Goal: Transaction & Acquisition: Purchase product/service

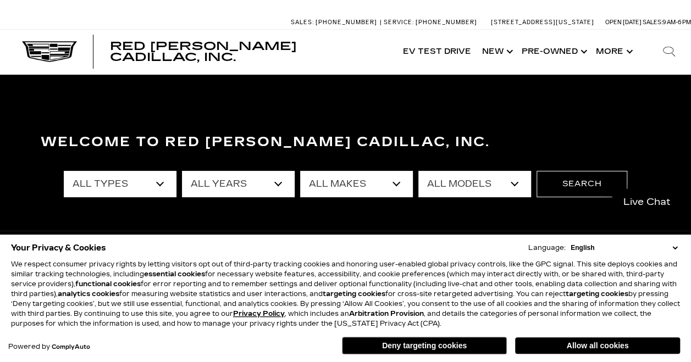
click at [593, 355] on div "Your Privacy & Cookies Language: English Spanish / Español English / [GEOGRAPHI…" at bounding box center [346, 298] width 674 height 121
click at [588, 345] on button "Allow all cookies" at bounding box center [597, 346] width 165 height 16
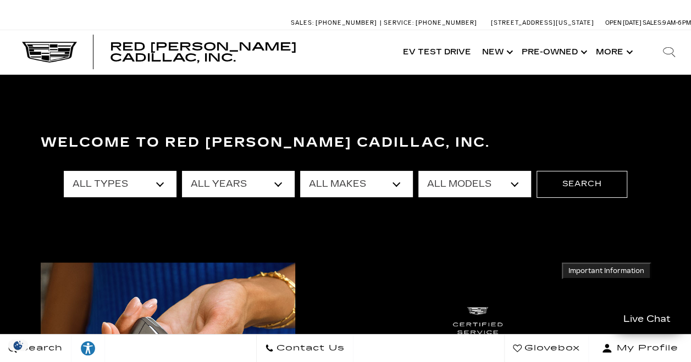
click at [147, 182] on select "All Types New Used Certified Used Demo" at bounding box center [120, 184] width 113 height 26
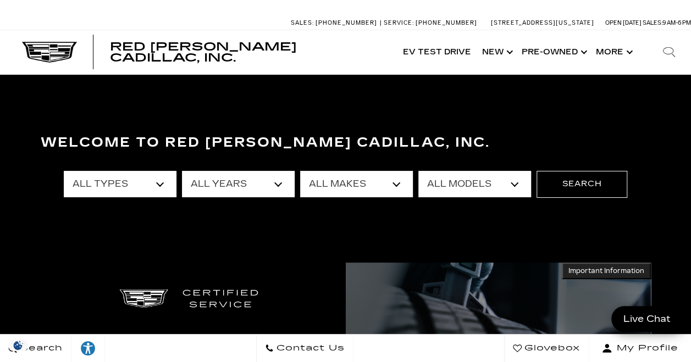
click at [379, 173] on select "All Makes Audi BMW Buick Cadillac Chevrolet Chrysler Ford Honda Jeep Land Rover…" at bounding box center [356, 184] width 113 height 26
click at [454, 189] on select "All Models A4 Cherokee [US_STATE] Crown Signia CT4 CT5 CT5-V E-Class Enclave EQ…" at bounding box center [474, 184] width 113 height 26
select select "Escalade"
click at [418, 171] on select "All Models A4 Cherokee [US_STATE] Crown Signia CT4 CT5 CT5-V E-Class Enclave EQ…" at bounding box center [474, 184] width 113 height 26
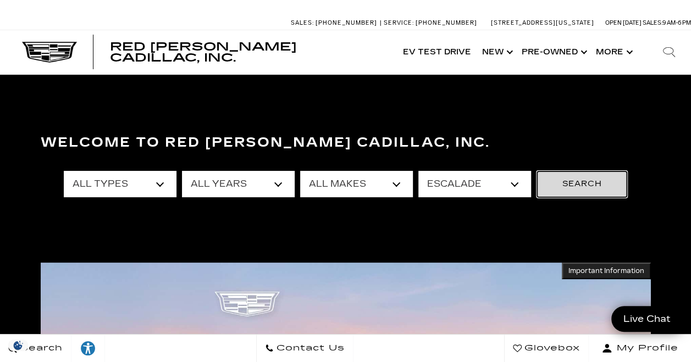
click at [580, 177] on button "Search" at bounding box center [582, 184] width 91 height 26
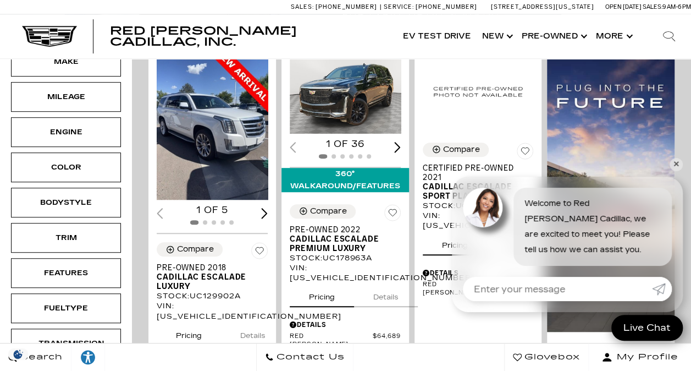
scroll to position [279, 0]
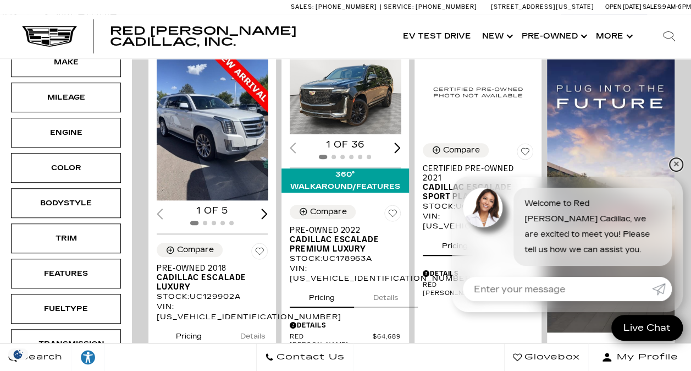
click at [677, 167] on link "✕" at bounding box center [676, 164] width 13 height 13
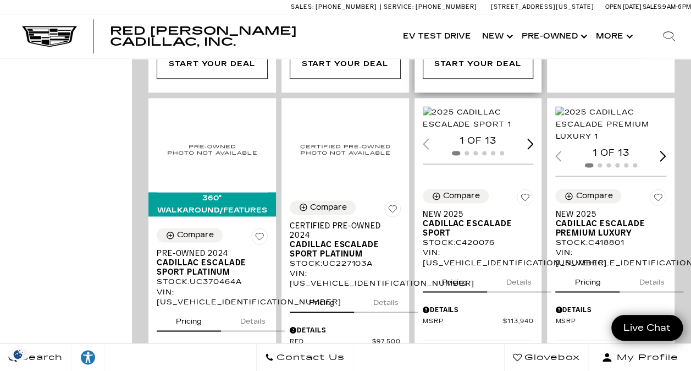
scroll to position [679, 0]
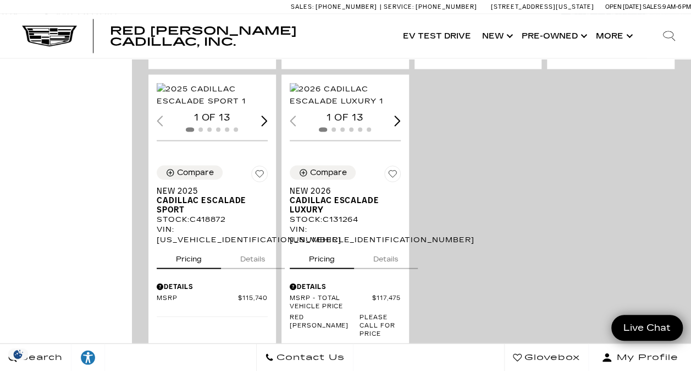
scroll to position [1088, 0]
